Goal: Transaction & Acquisition: Purchase product/service

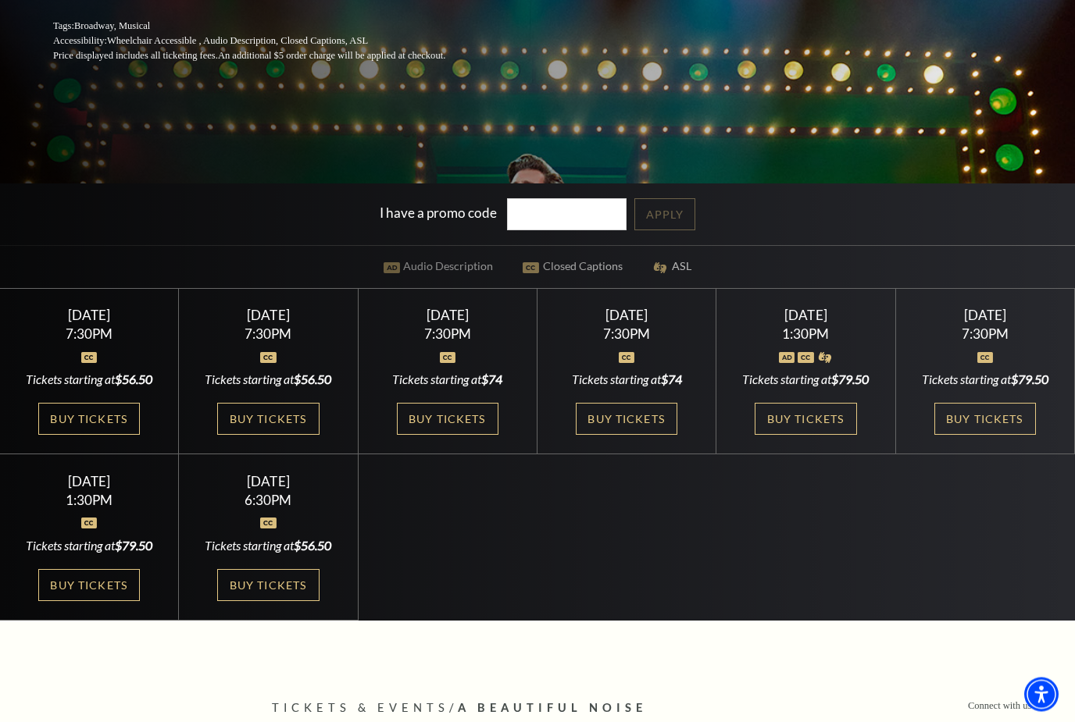
scroll to position [385, 0]
click at [633, 435] on link "Buy Tickets" at bounding box center [627, 419] width 102 height 32
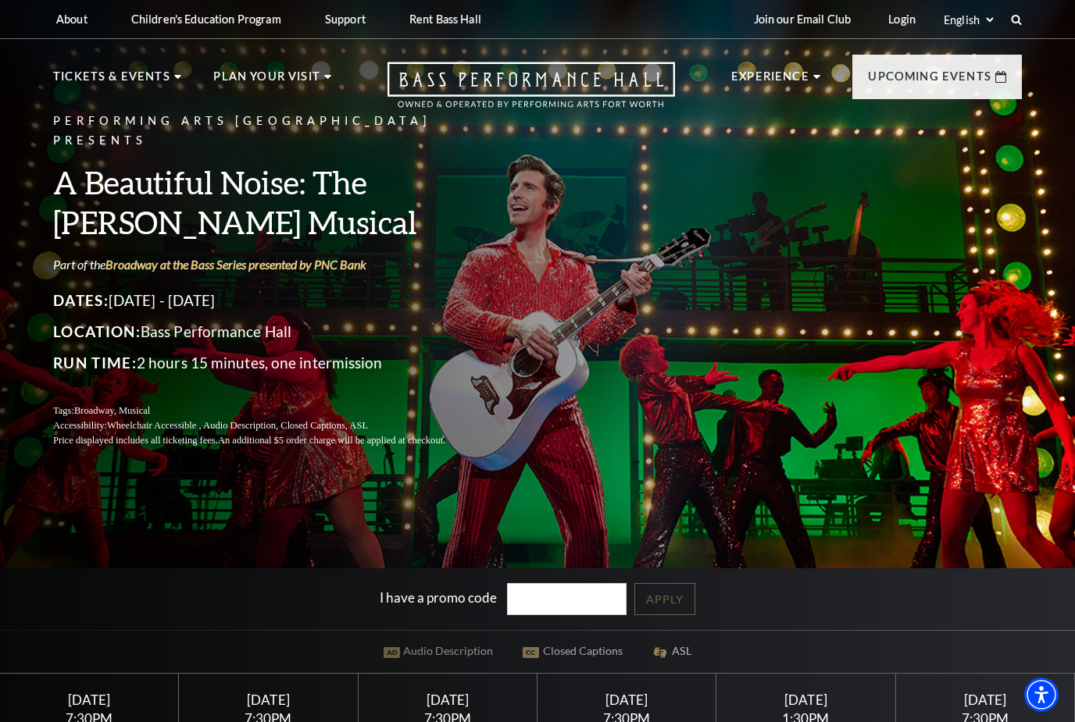
scroll to position [435, 0]
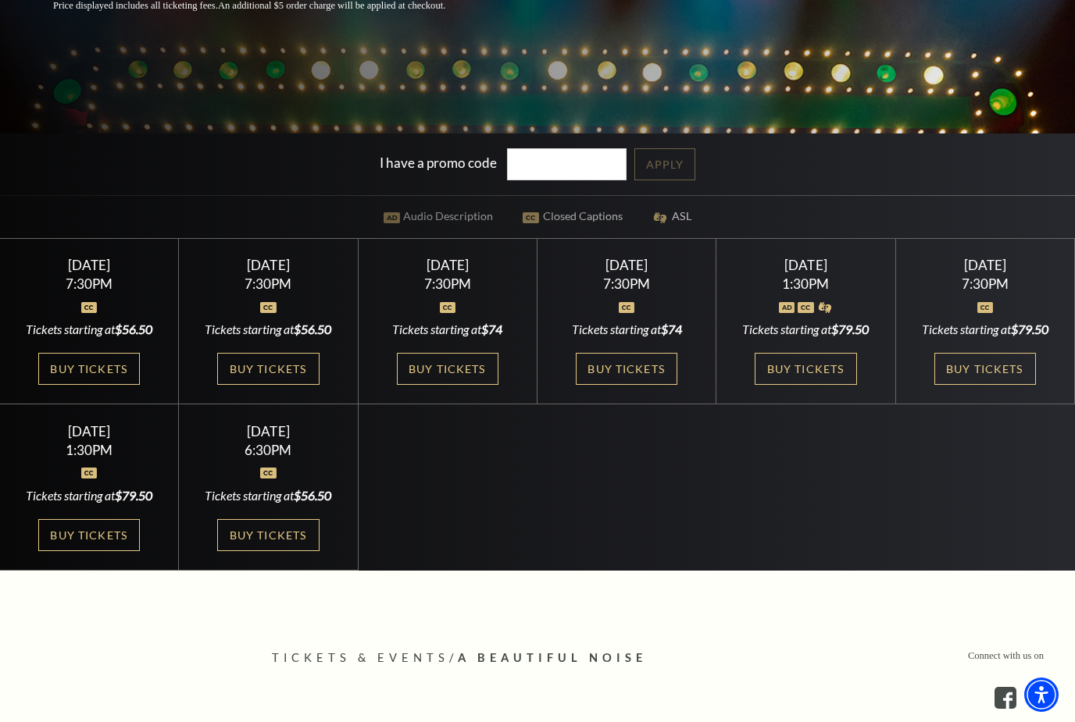
click at [480, 385] on link "Buy Tickets" at bounding box center [448, 369] width 102 height 32
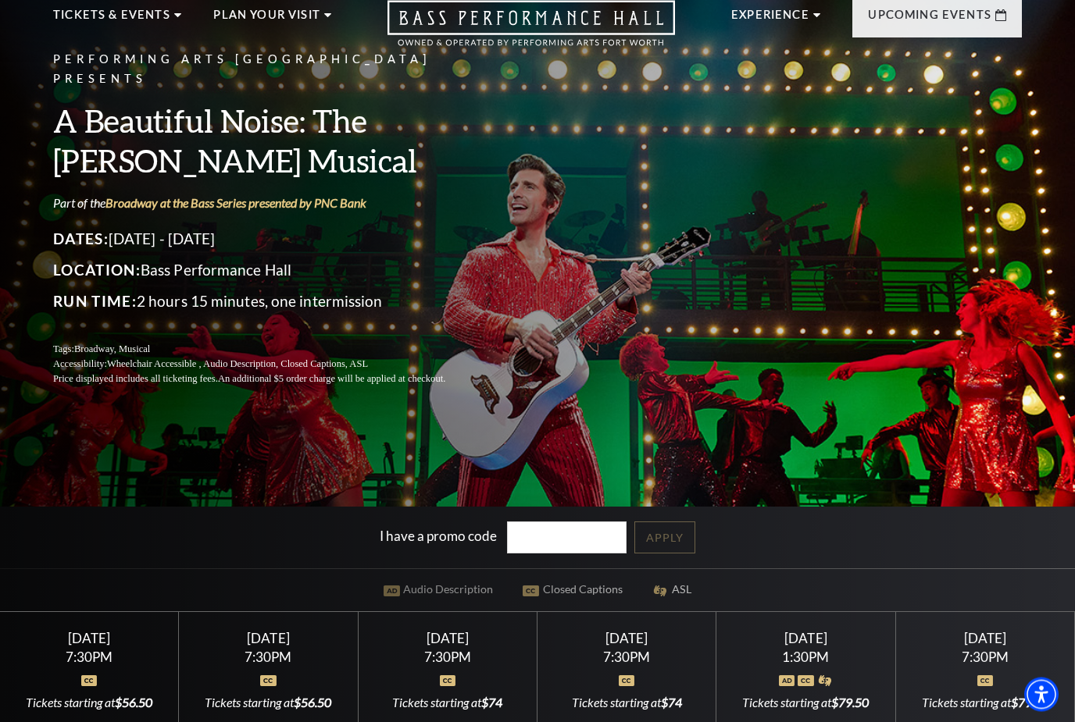
scroll to position [0, 0]
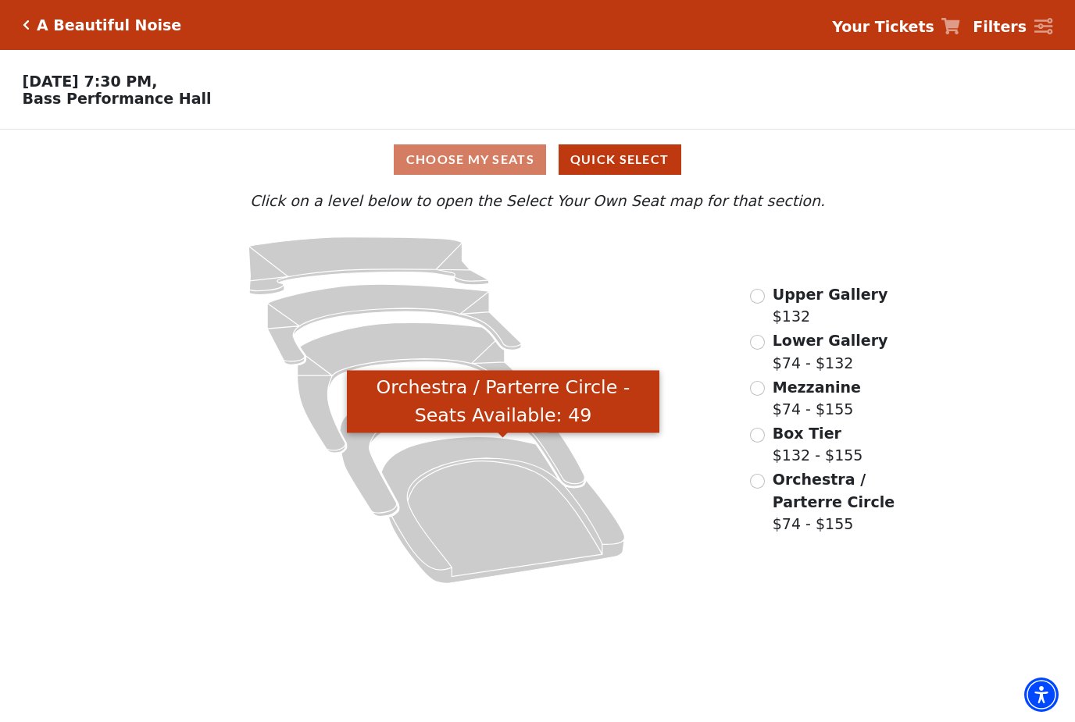
click at [500, 523] on icon "Orchestra / Parterre Circle - Seats Available: 49" at bounding box center [502, 510] width 243 height 147
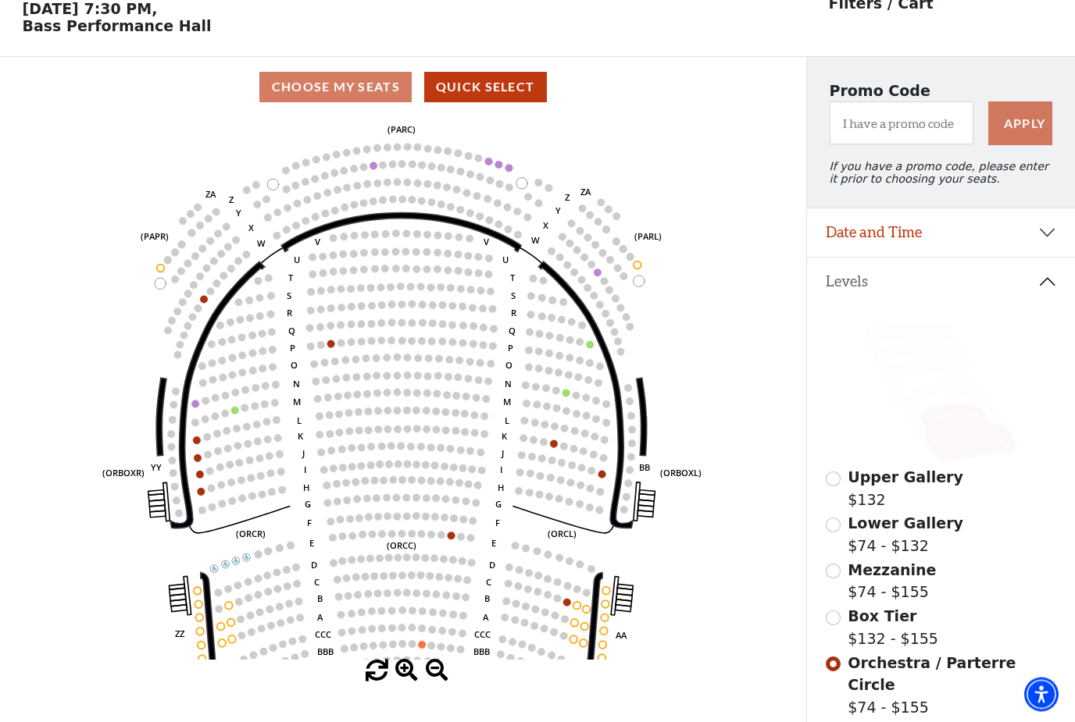
scroll to position [73, 0]
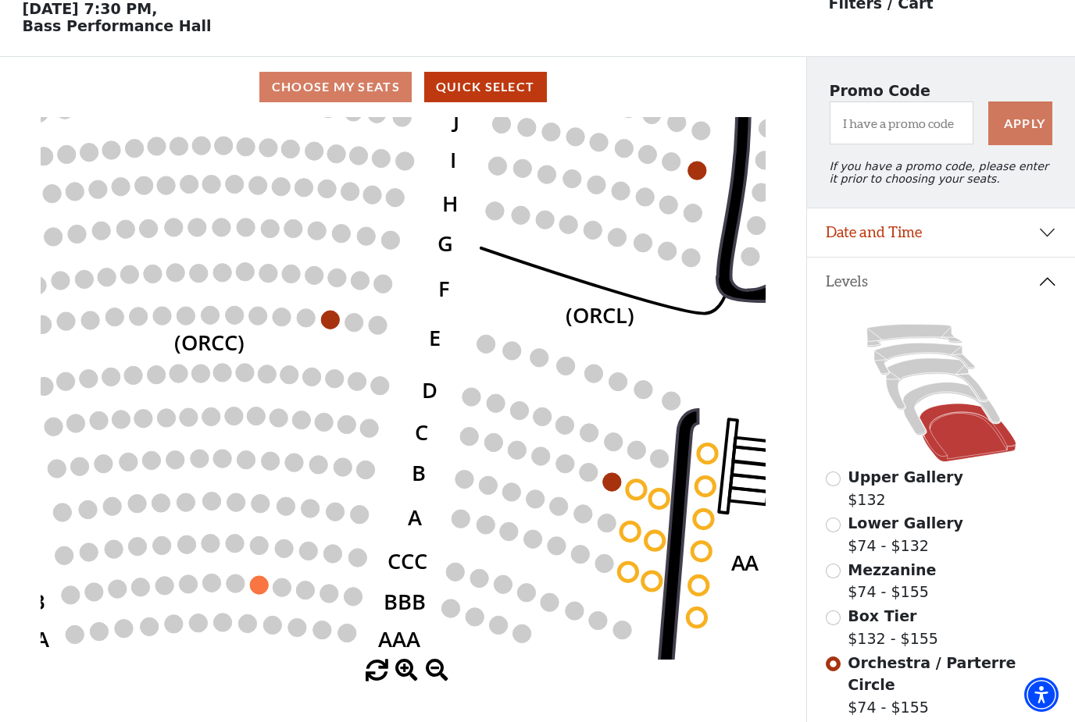
click at [707, 457] on circle at bounding box center [707, 453] width 18 height 18
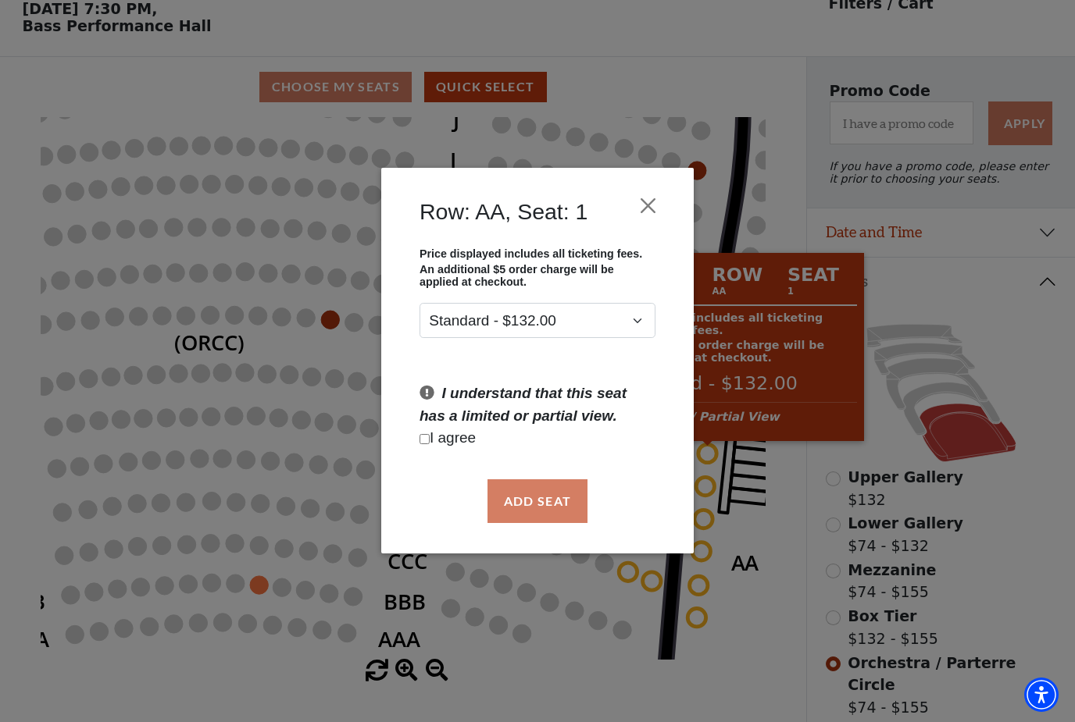
click at [646, 212] on button "Close" at bounding box center [648, 206] width 30 height 30
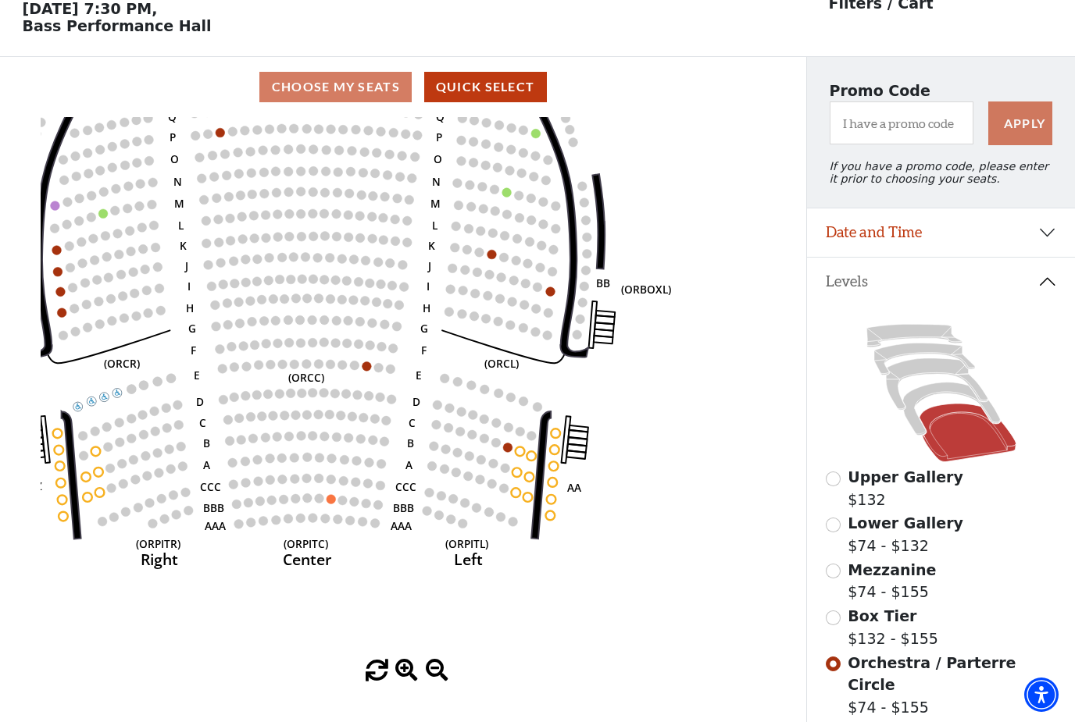
click at [936, 394] on icon at bounding box center [950, 409] width 97 height 53
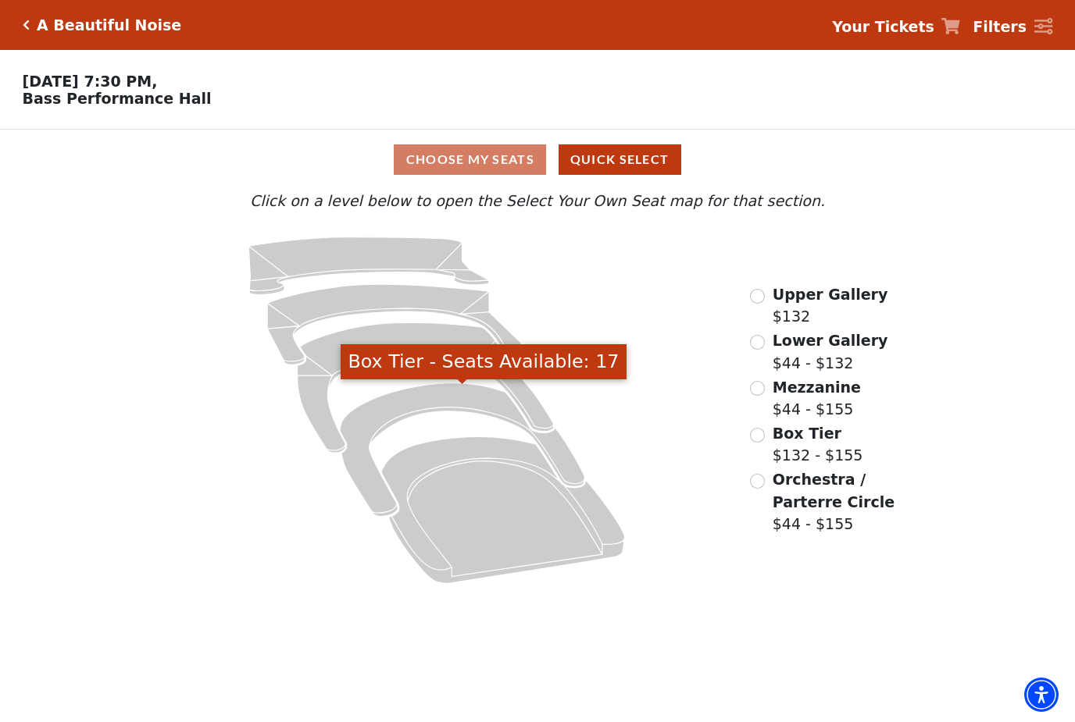
click at [461, 403] on icon "Box Tier - Seats Available: 17" at bounding box center [462, 450] width 244 height 134
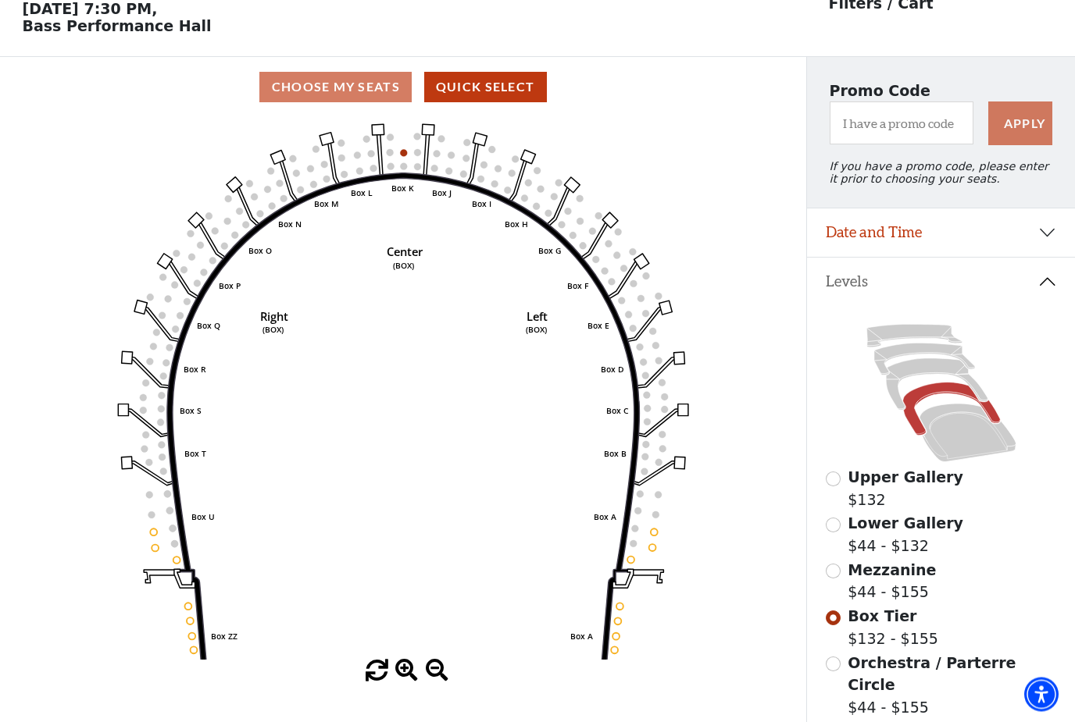
scroll to position [73, 0]
